Goal: Information Seeking & Learning: Check status

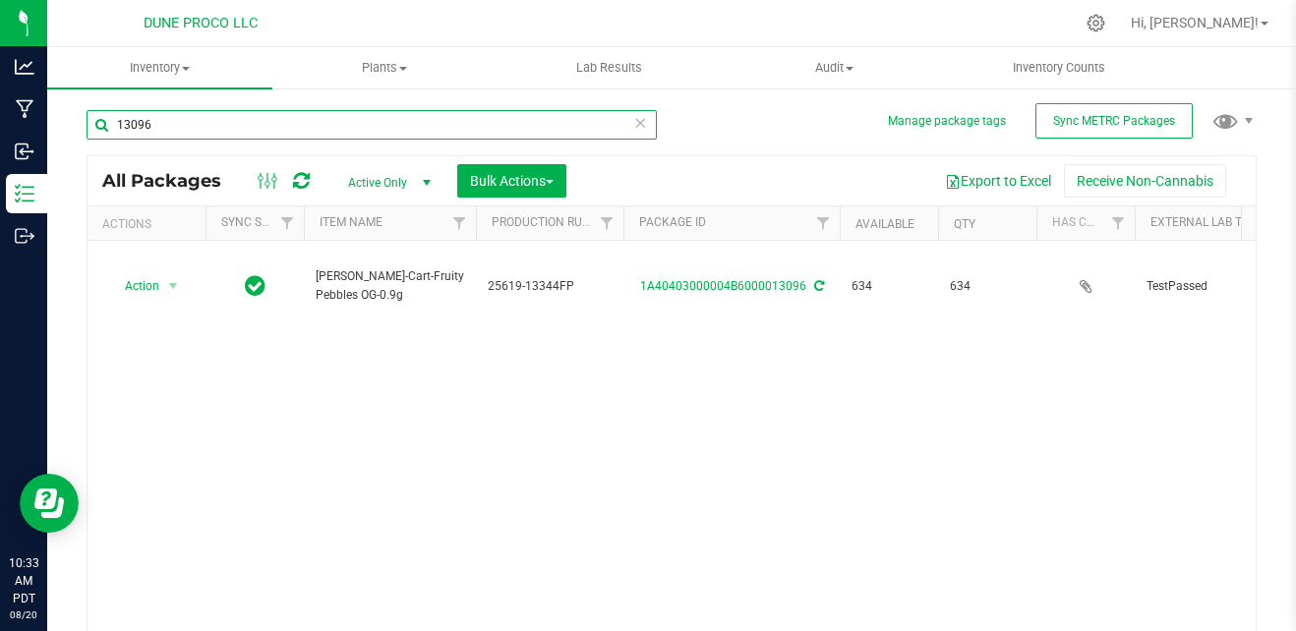
click at [292, 119] on input "13096" at bounding box center [372, 124] width 570 height 29
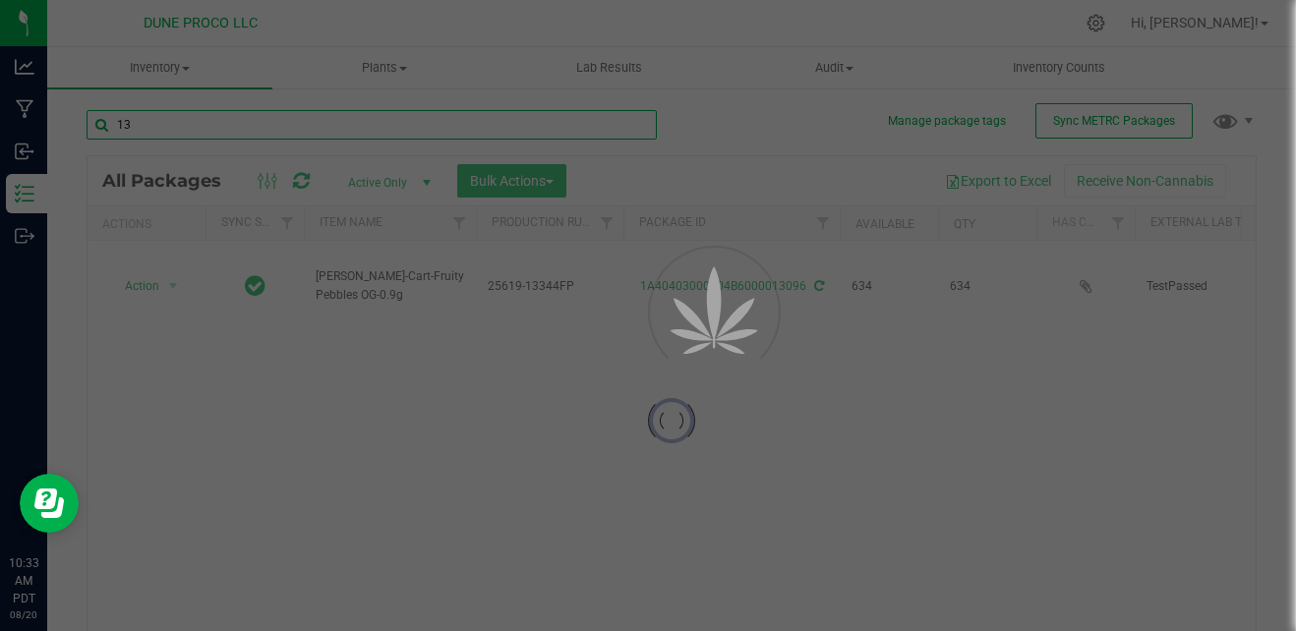
type input "131"
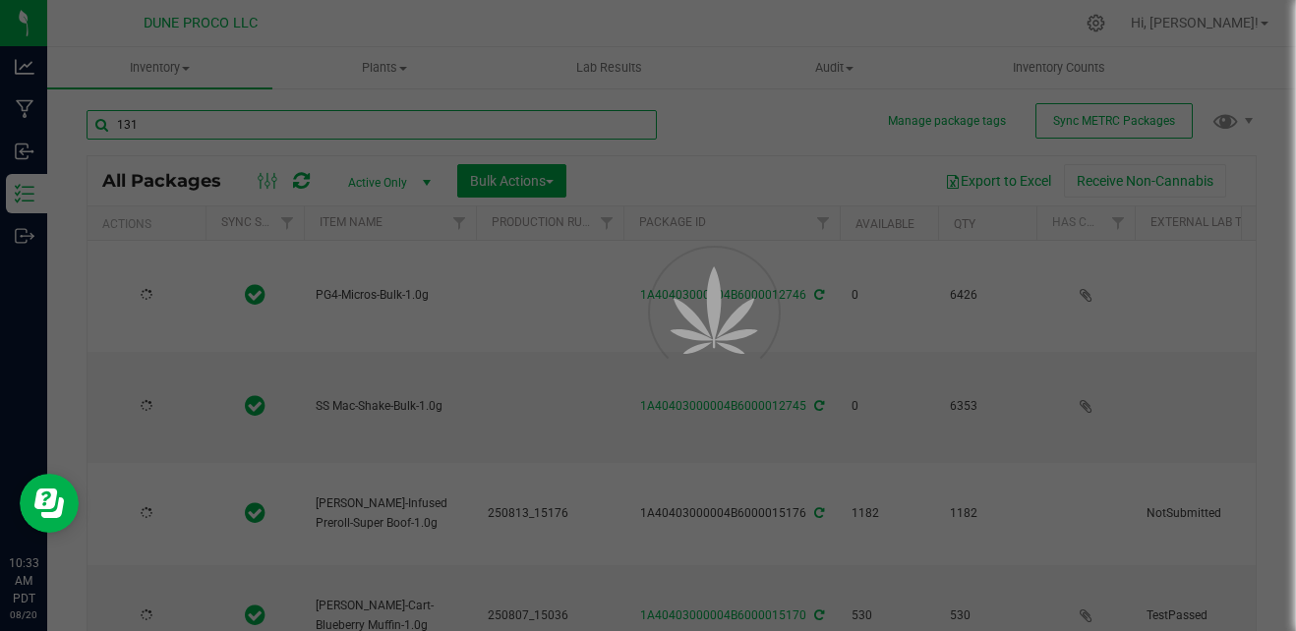
type input "[DATE]"
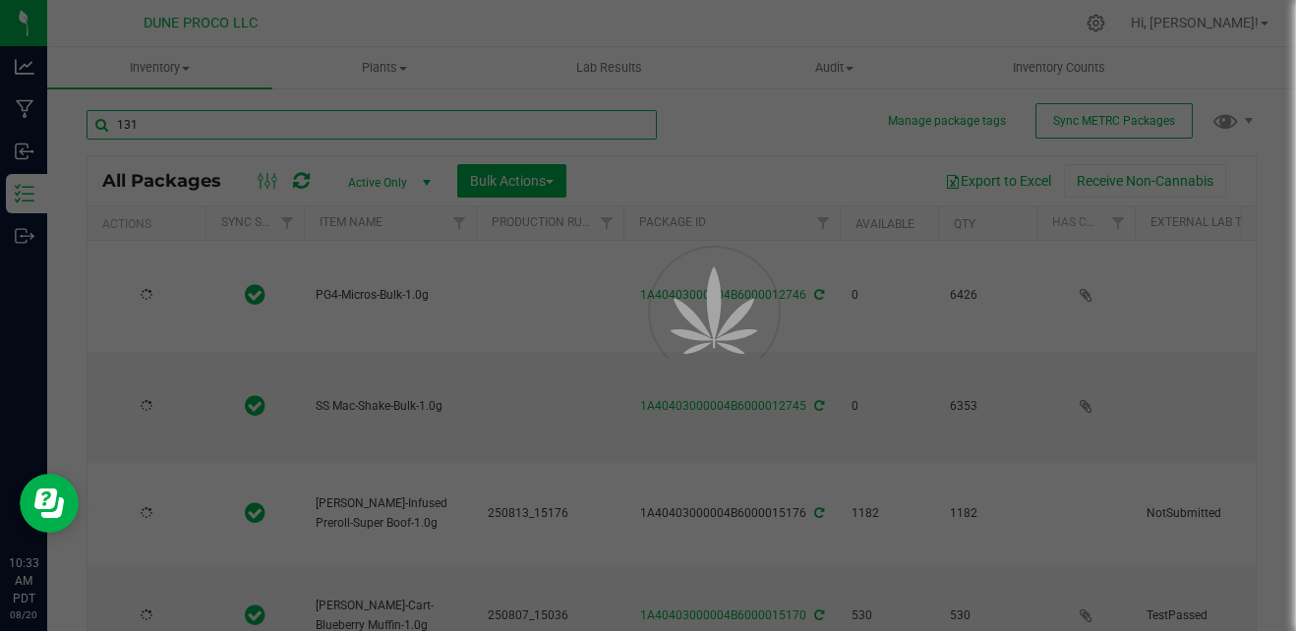
type input "[DATE]"
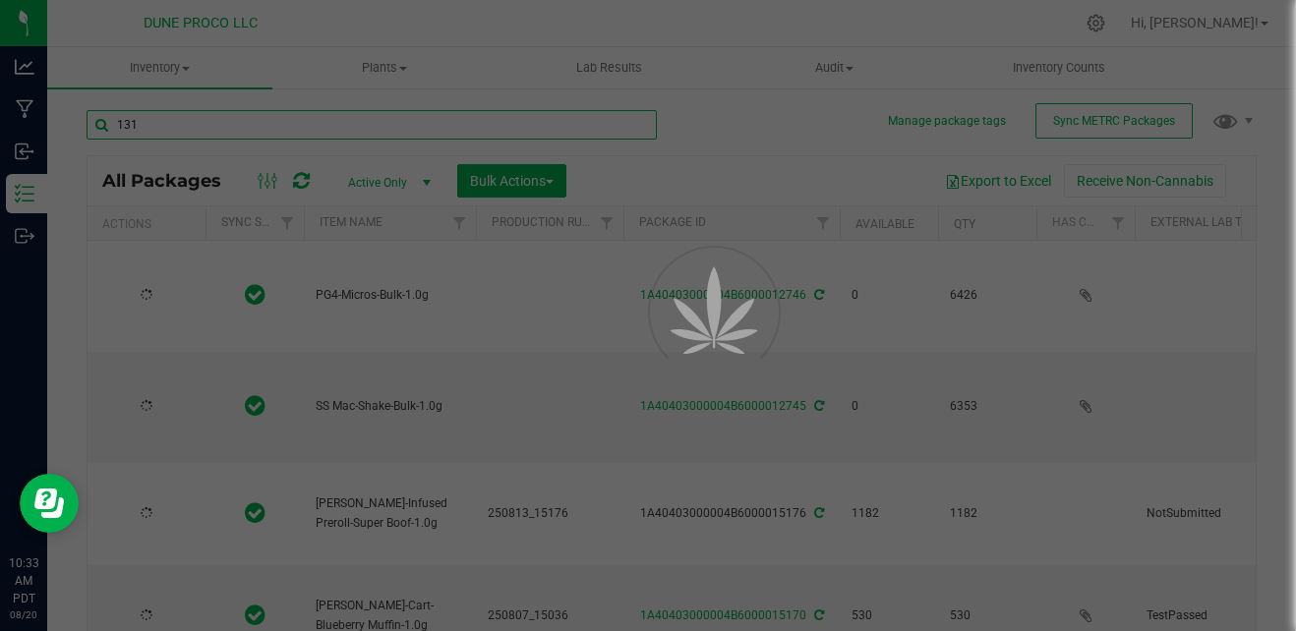
type input "[DATE]"
type input "13132"
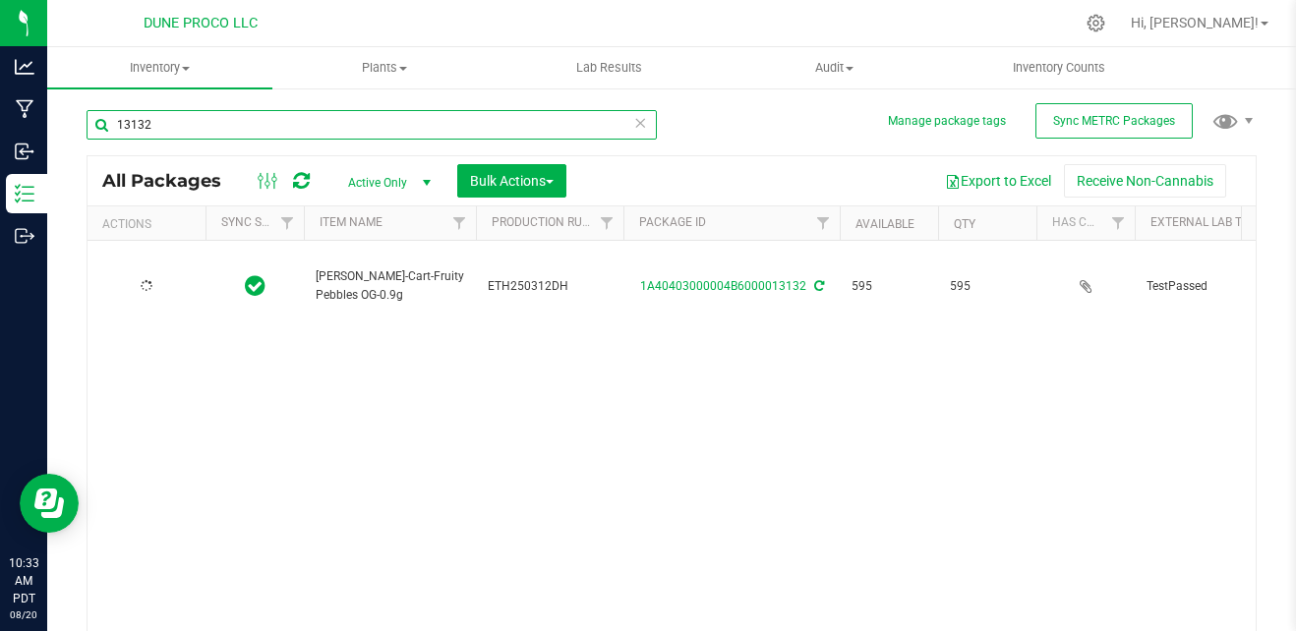
type input "[DATE]"
click at [229, 130] on input "13132" at bounding box center [372, 124] width 570 height 29
click at [229, 130] on input "15014" at bounding box center [372, 124] width 570 height 29
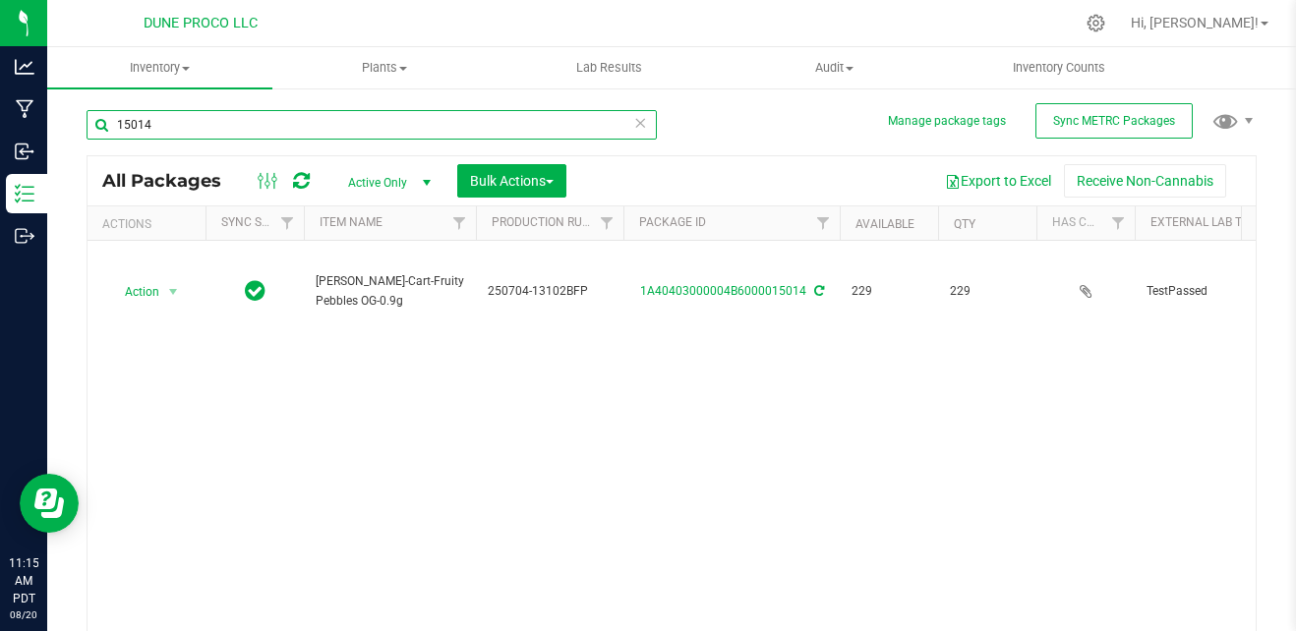
click at [229, 130] on input "15014" at bounding box center [372, 124] width 570 height 29
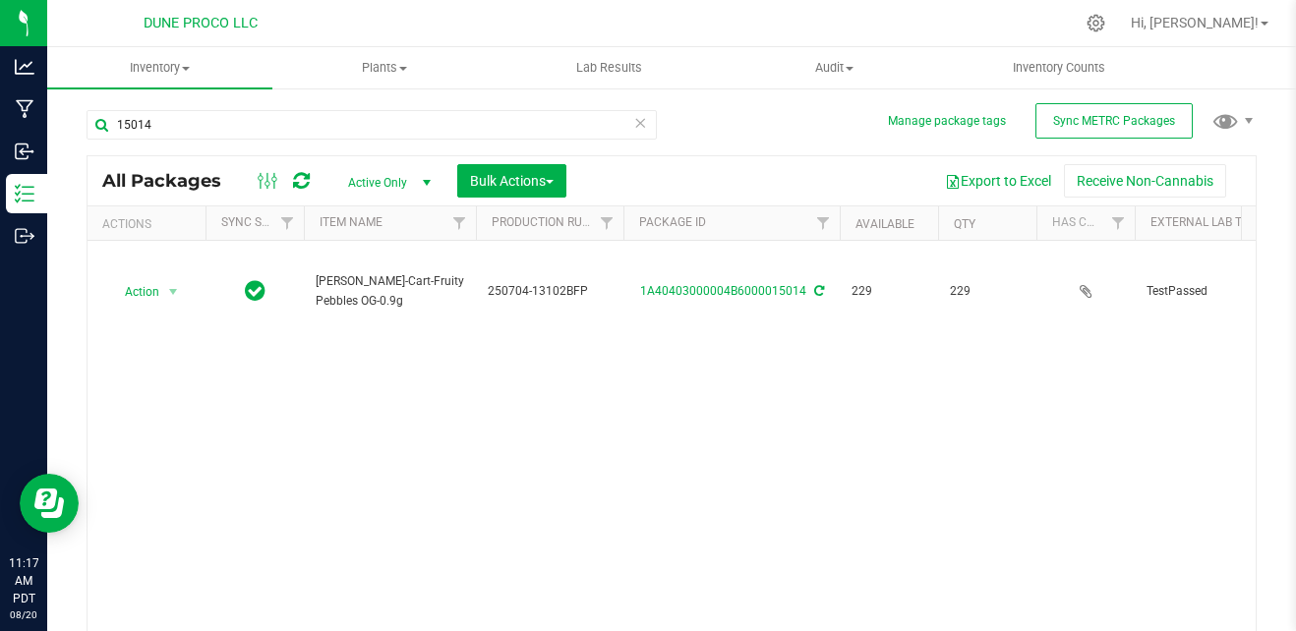
click at [420, 434] on div "Action Action Adjust qty Create package Edit attributes Global inventory Locate…" at bounding box center [672, 439] width 1168 height 397
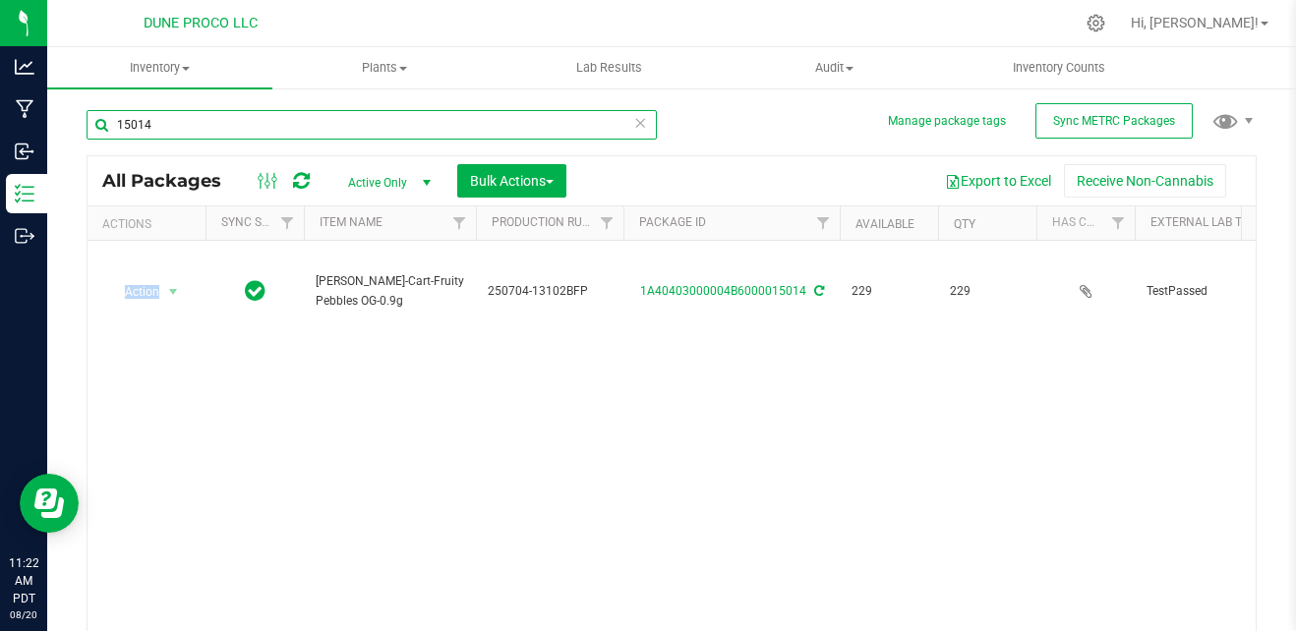
click at [305, 123] on input "15014" at bounding box center [372, 124] width 570 height 29
type input "1"
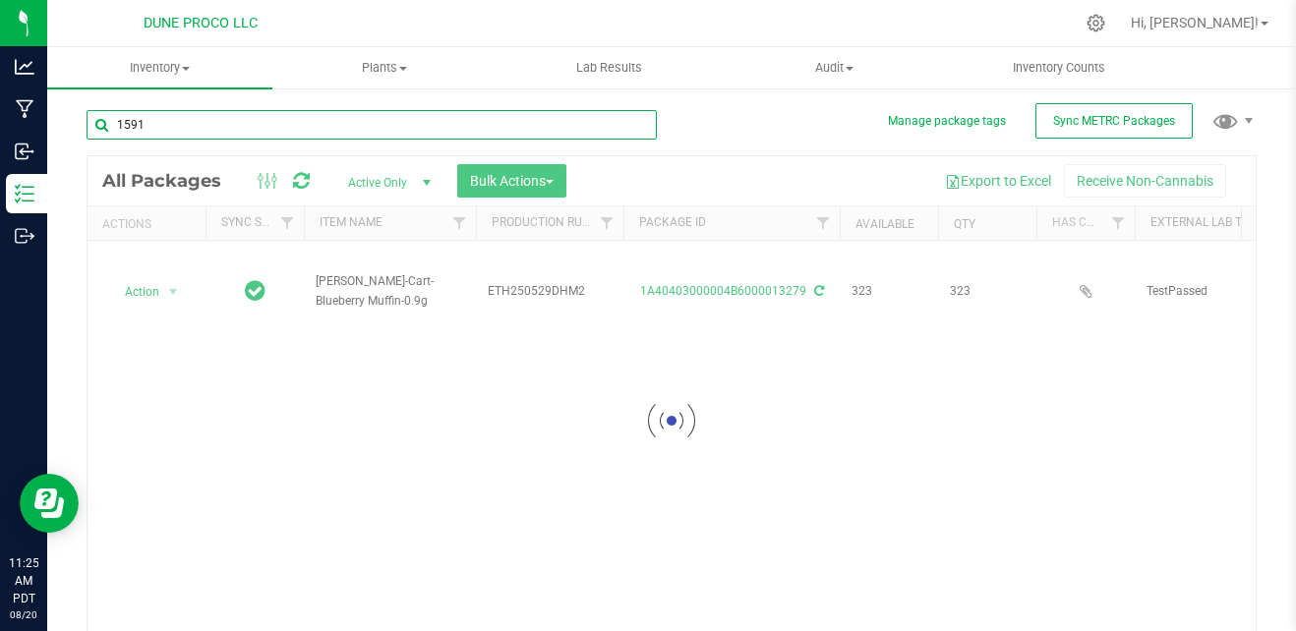
type input "15914"
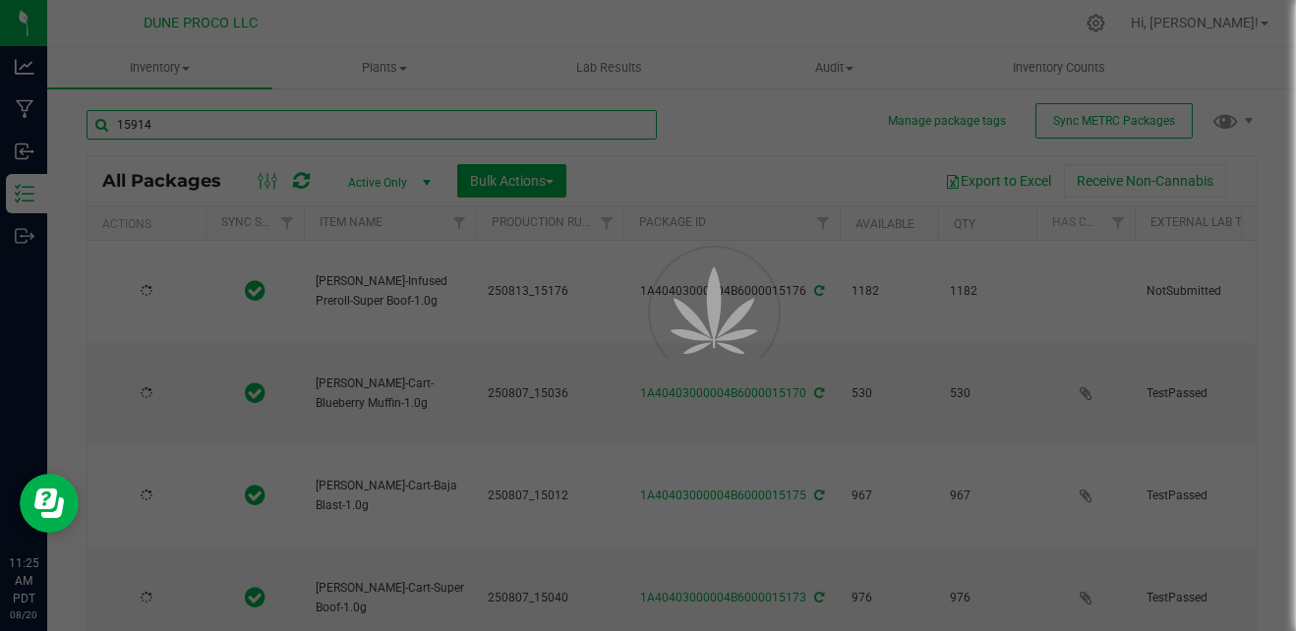
type input "[DATE]"
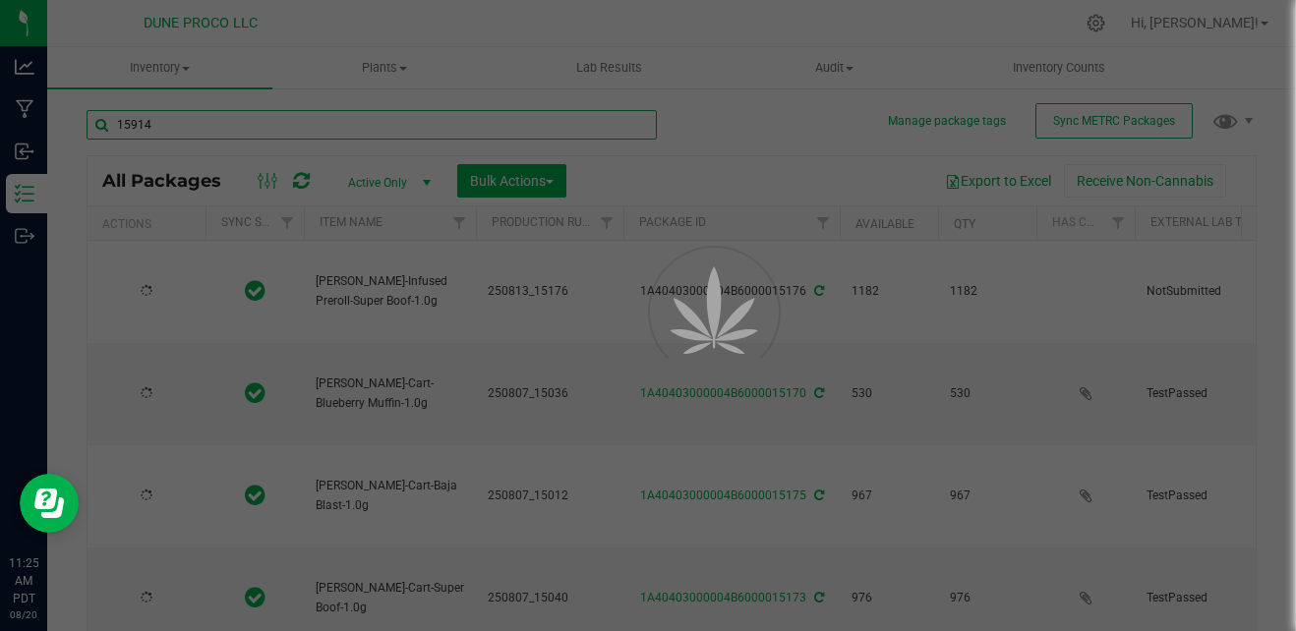
type input "[DATE]"
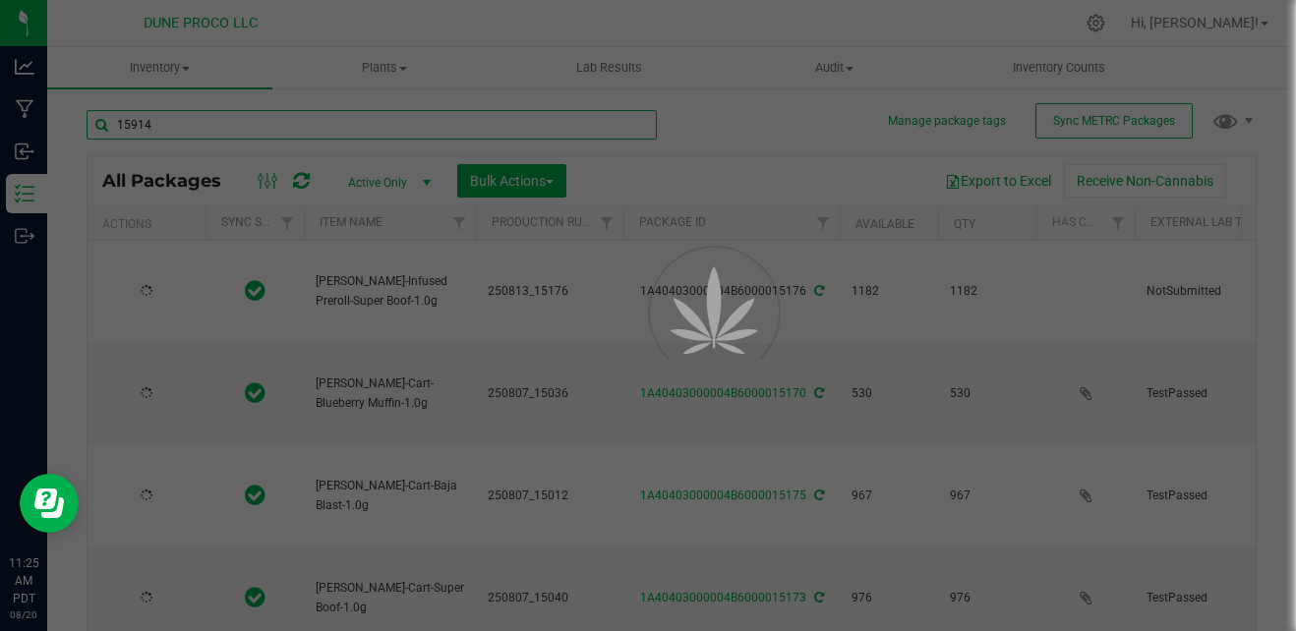
type input "[DATE]"
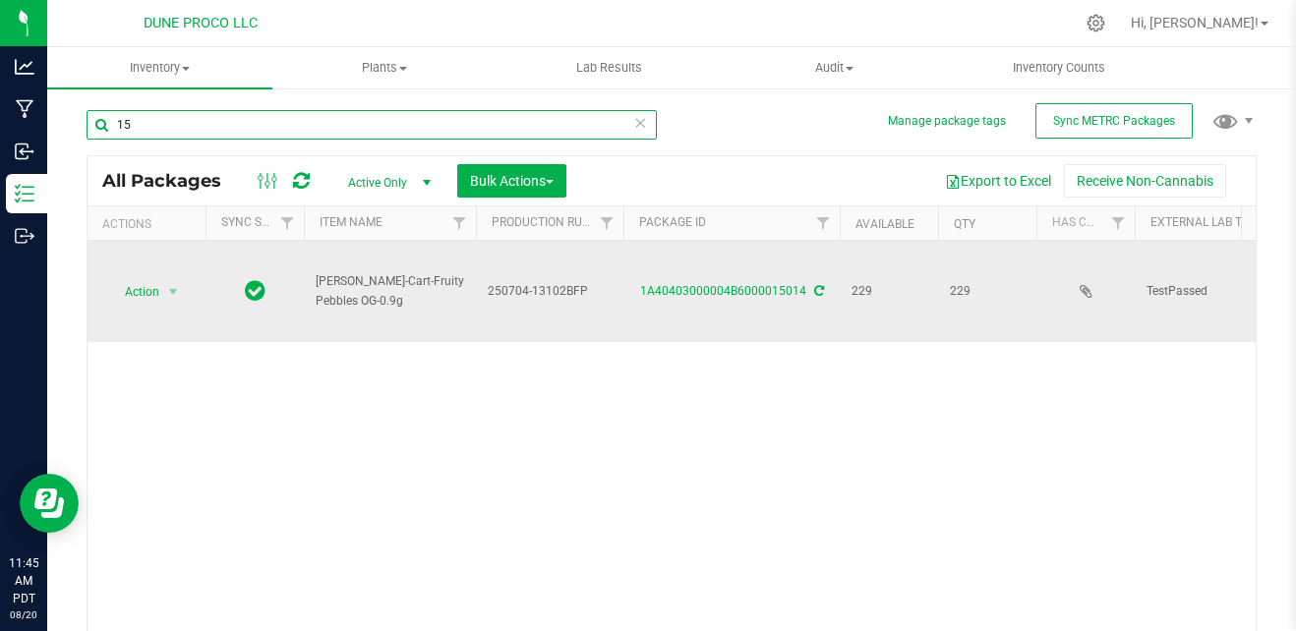
type input "1"
type input "13279"
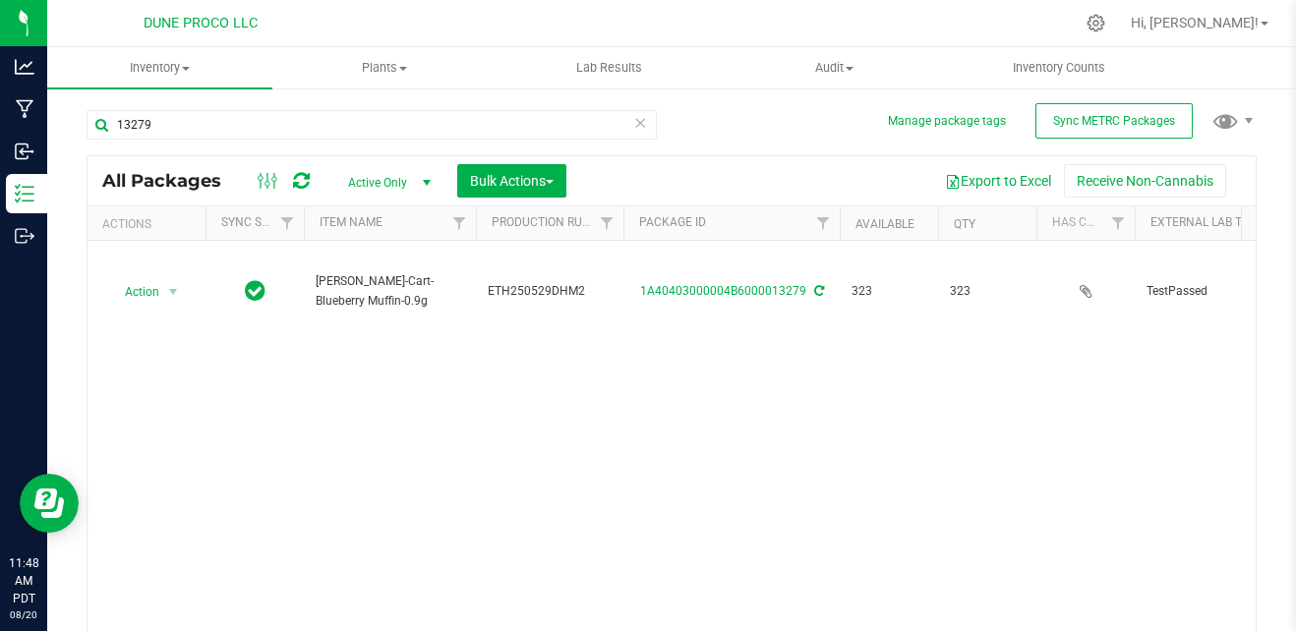
click at [658, 420] on div "Action Action Adjust qty Create package Edit attributes Global inventory Locate…" at bounding box center [672, 439] width 1168 height 397
